Goal: Task Accomplishment & Management: Manage account settings

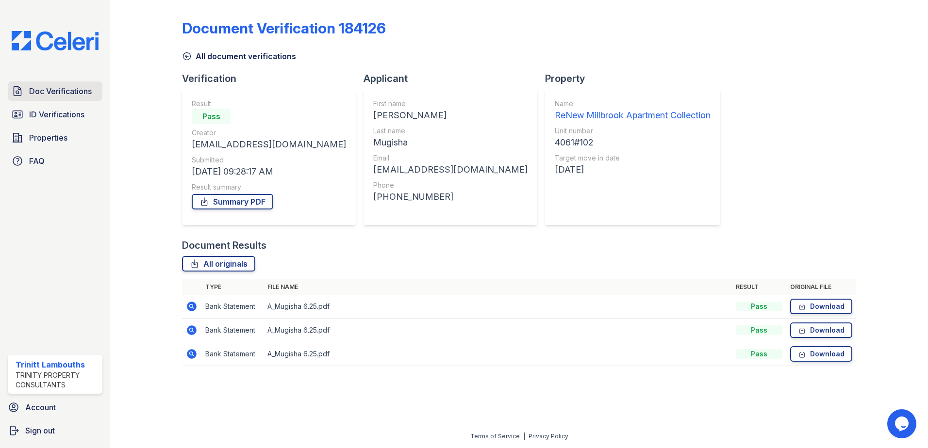
click at [53, 97] on span "Doc Verifications" at bounding box center [60, 91] width 63 height 12
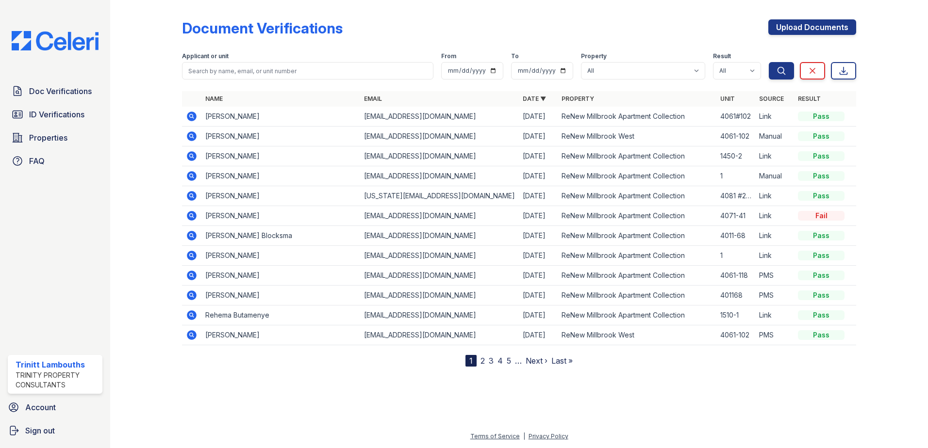
click at [194, 198] on icon at bounding box center [192, 196] width 12 height 12
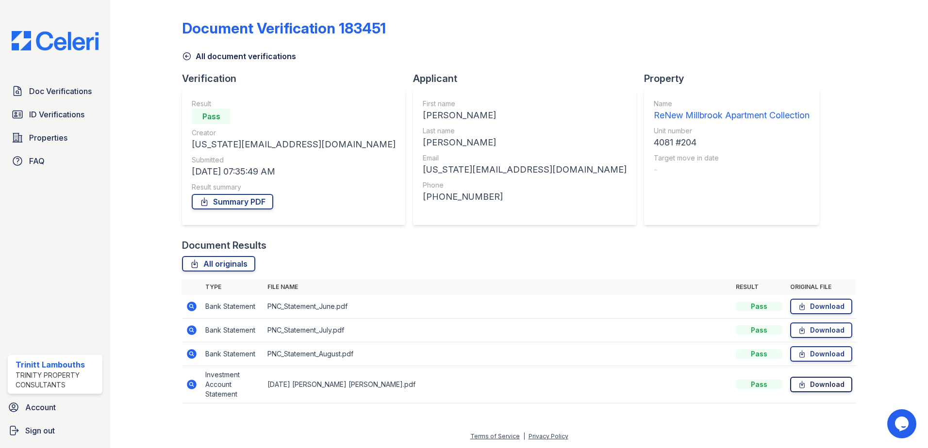
click at [809, 379] on link "Download" at bounding box center [821, 385] width 62 height 16
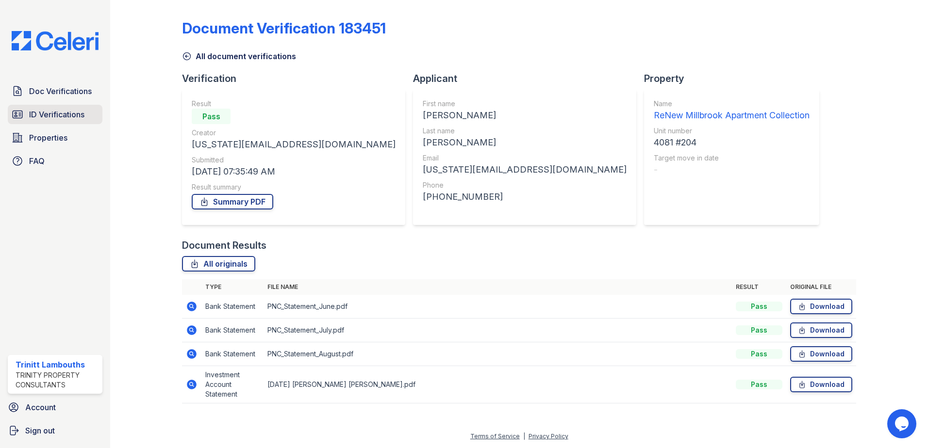
click at [61, 116] on span "ID Verifications" at bounding box center [56, 115] width 55 height 12
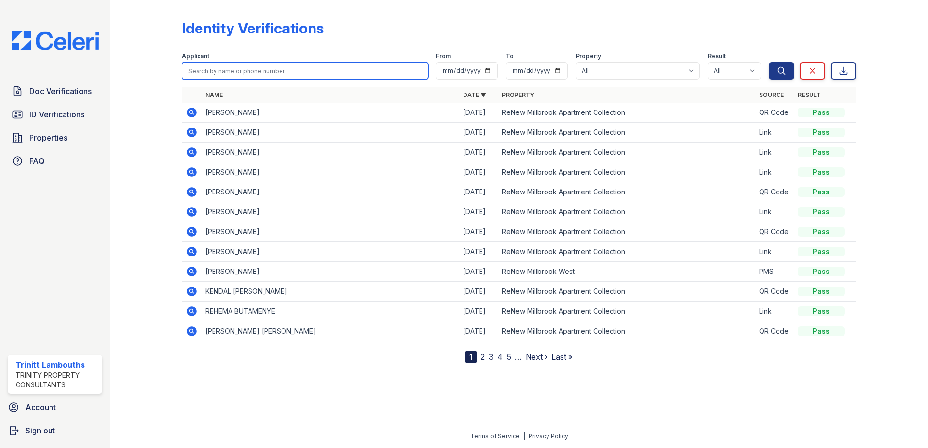
click at [220, 71] on input "search" at bounding box center [305, 70] width 246 height 17
type input "kirby"
click at [768, 62] on button "Search" at bounding box center [780, 70] width 25 height 17
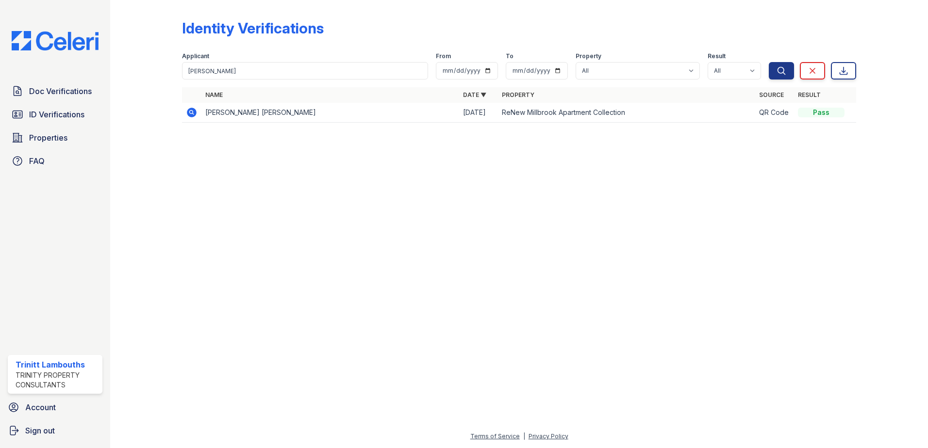
click at [193, 112] on icon at bounding box center [192, 113] width 12 height 12
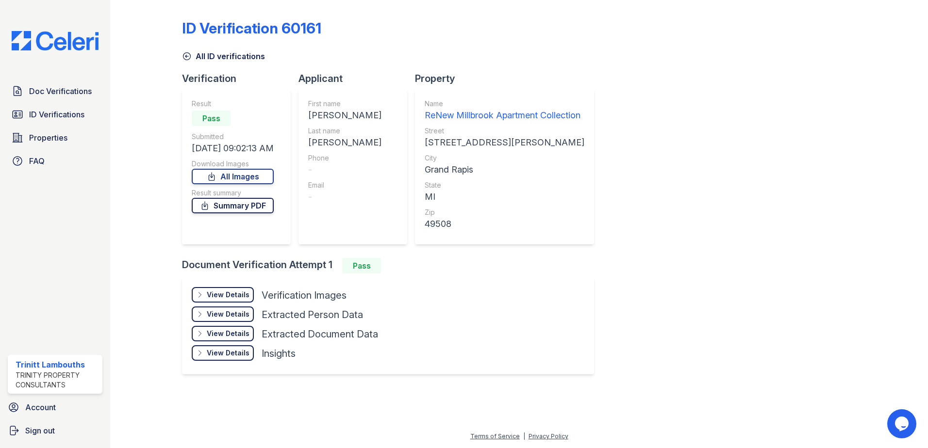
click at [229, 206] on link "Summary PDF" at bounding box center [233, 206] width 82 height 16
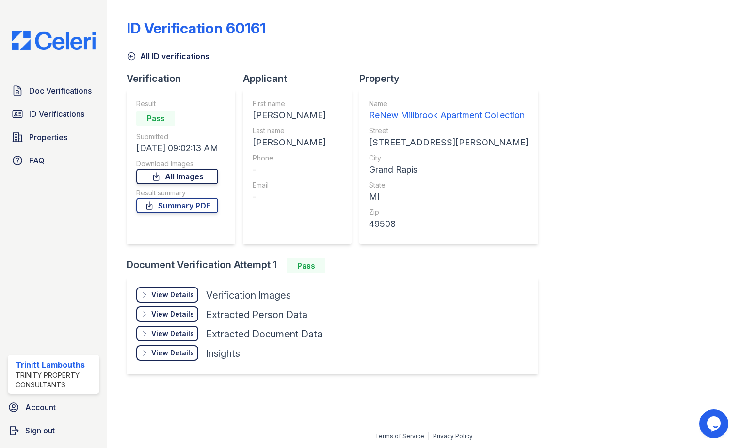
click at [186, 177] on link "All Images" at bounding box center [177, 177] width 82 height 16
click at [174, 204] on link "Summary PDF" at bounding box center [177, 206] width 82 height 16
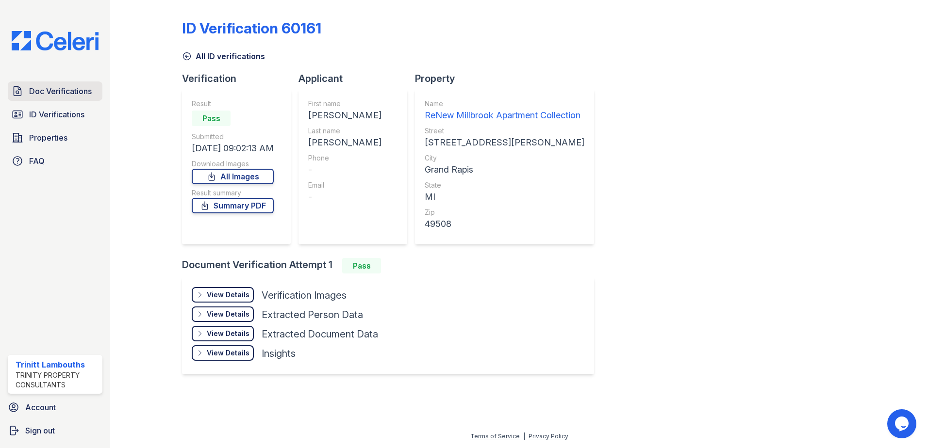
click at [58, 90] on span "Doc Verifications" at bounding box center [60, 91] width 63 height 12
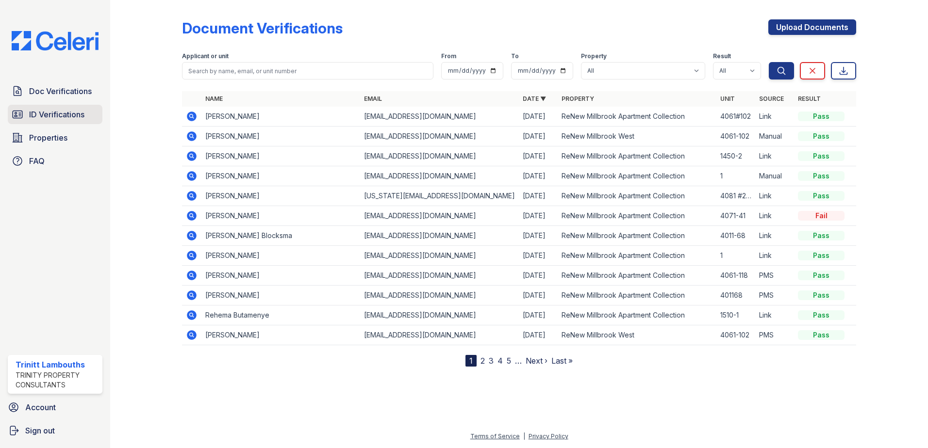
click at [73, 115] on span "ID Verifications" at bounding box center [56, 115] width 55 height 12
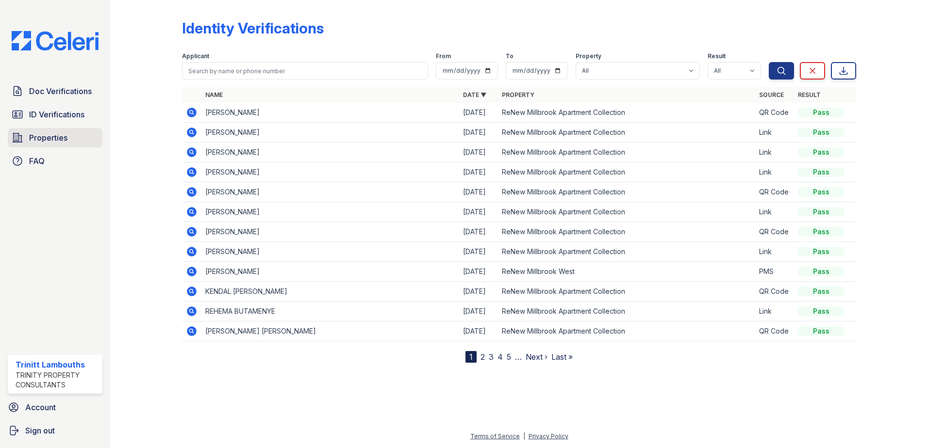
click at [49, 137] on span "Properties" at bounding box center [48, 138] width 38 height 12
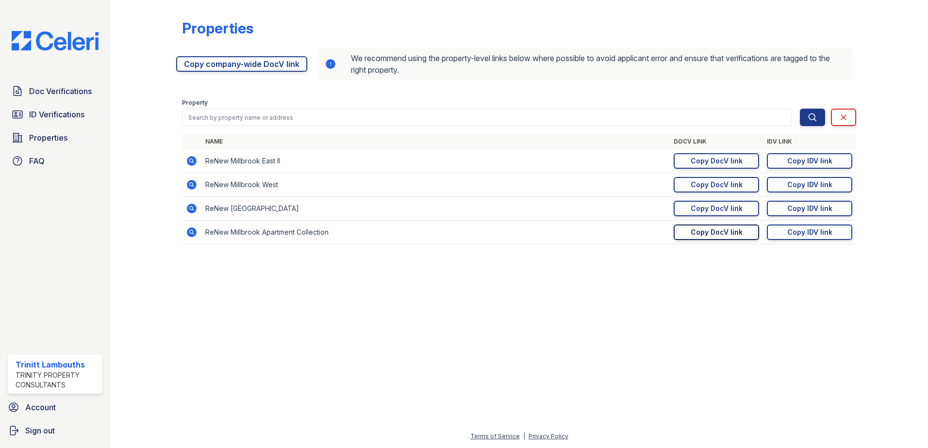
click at [703, 234] on div "Copy DocV link" at bounding box center [716, 233] width 52 height 10
click at [696, 234] on div "Copy DocV link" at bounding box center [716, 233] width 52 height 10
click at [789, 233] on div "Copy IDV link" at bounding box center [809, 233] width 45 height 10
